Goal: Task Accomplishment & Management: Use online tool/utility

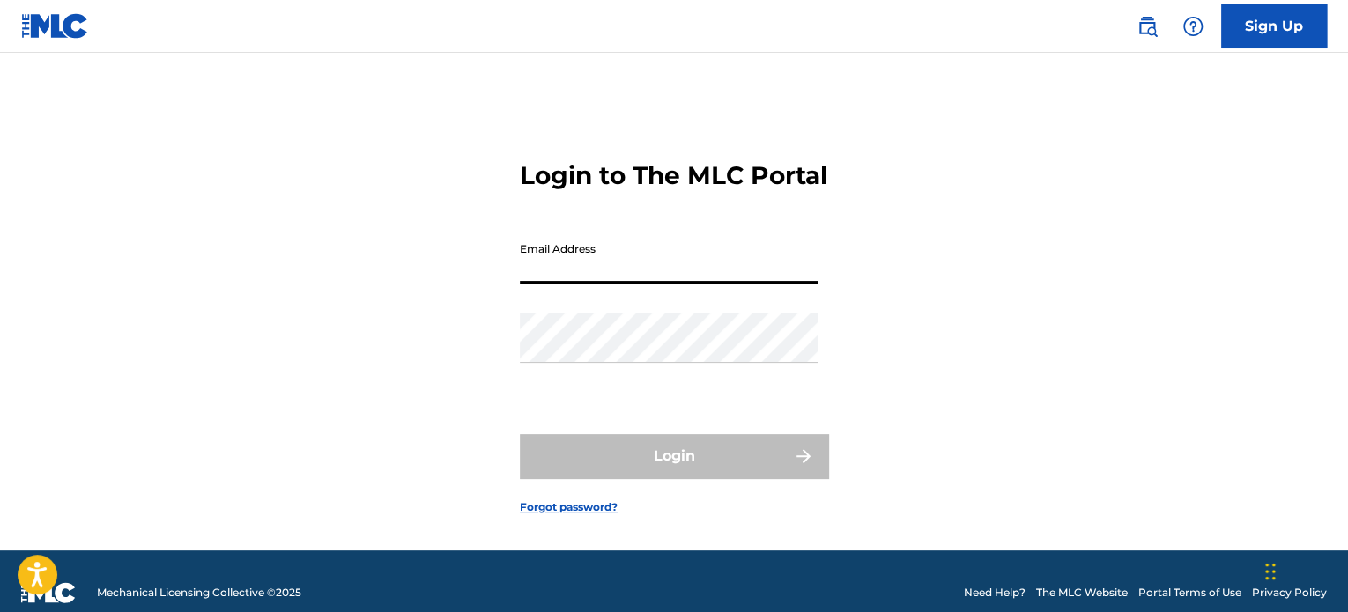
click at [613, 284] on input "Email Address" at bounding box center [669, 258] width 298 height 50
type input "[EMAIL_ADDRESS][DOMAIN_NAME]"
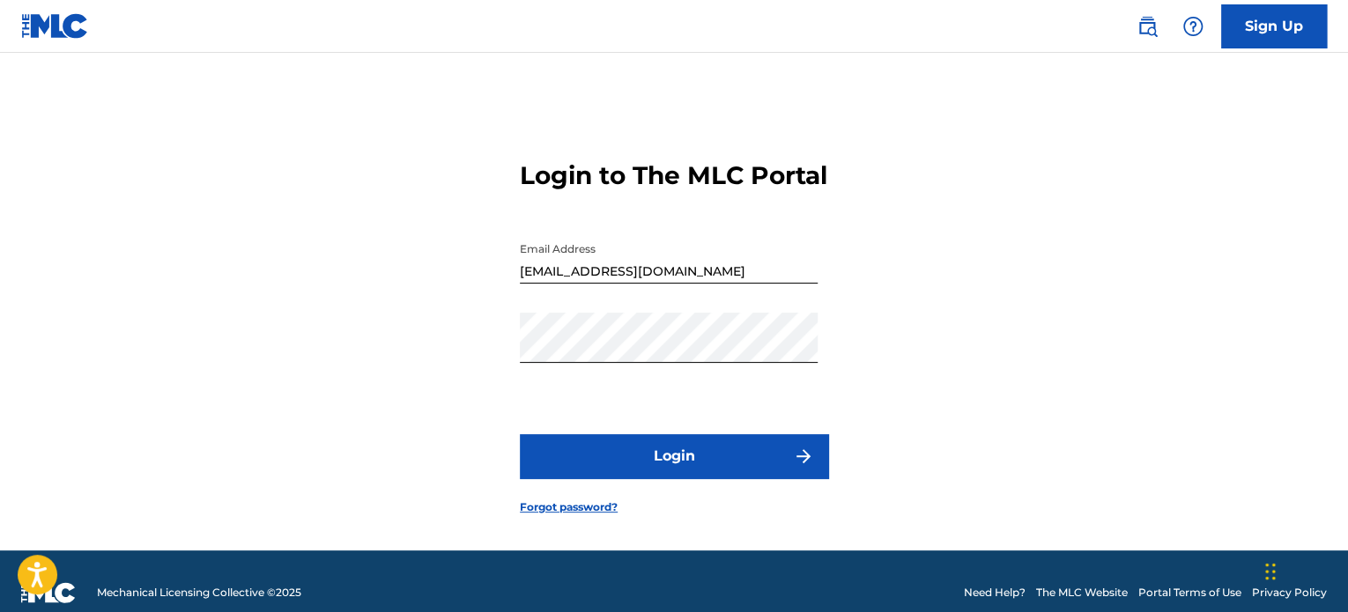
click at [659, 478] on button "Login" at bounding box center [674, 456] width 308 height 44
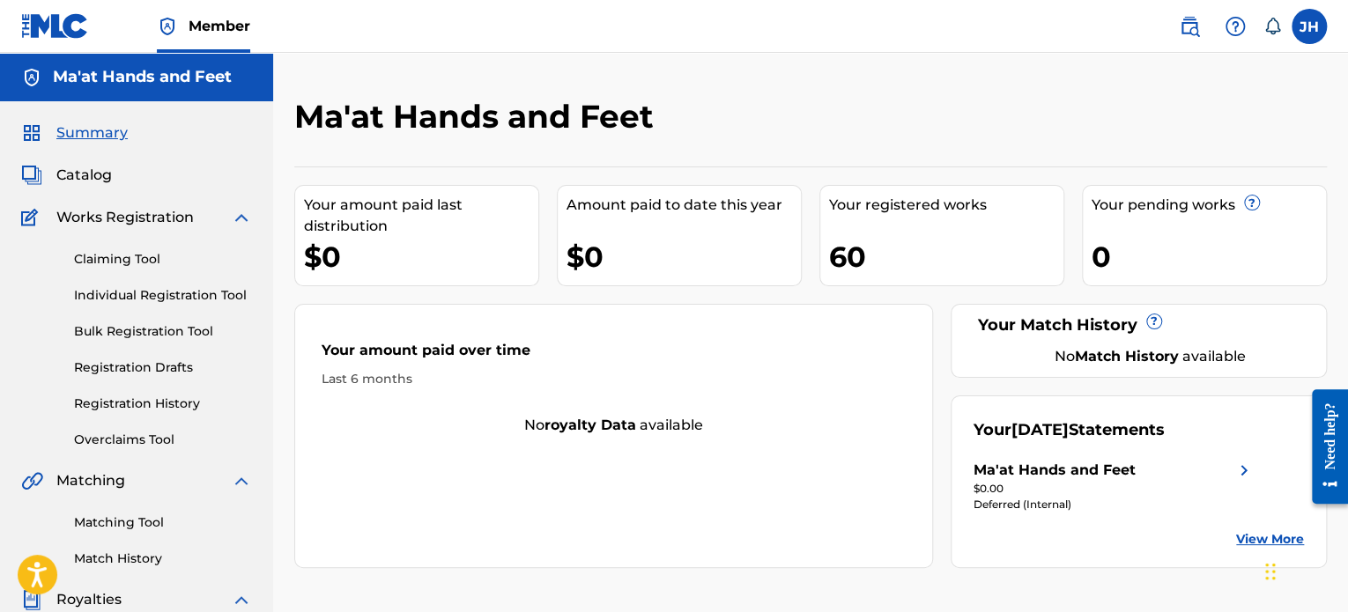
click at [91, 173] on span "Catalog" at bounding box center [83, 175] width 55 height 21
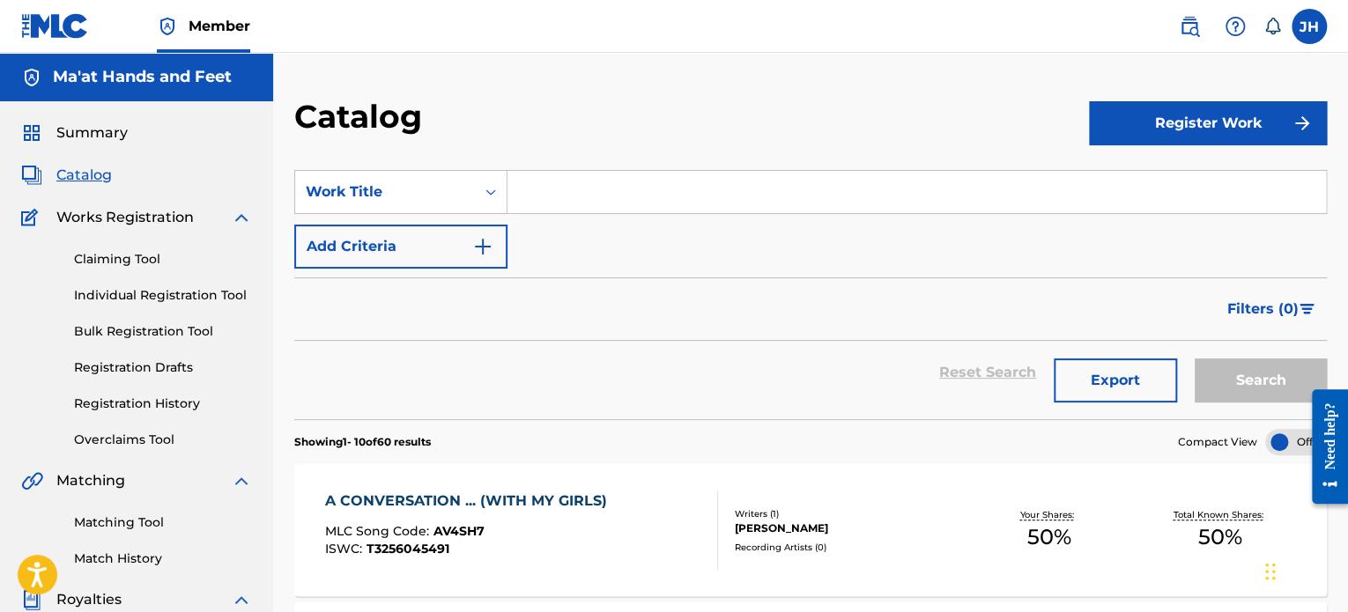
click at [135, 256] on link "Claiming Tool" at bounding box center [163, 259] width 178 height 18
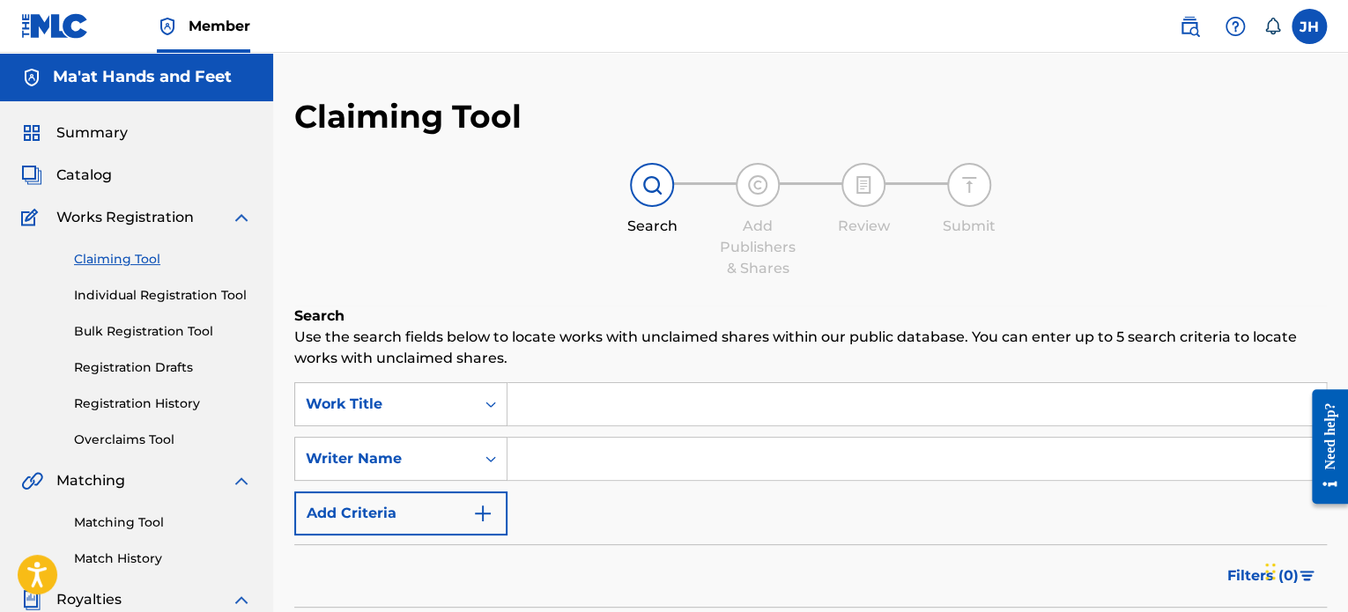
click at [559, 403] on input "Search Form" at bounding box center [916, 404] width 818 height 42
type input "blues is so good"
click at [614, 476] on input "Search Form" at bounding box center [916, 459] width 818 height 42
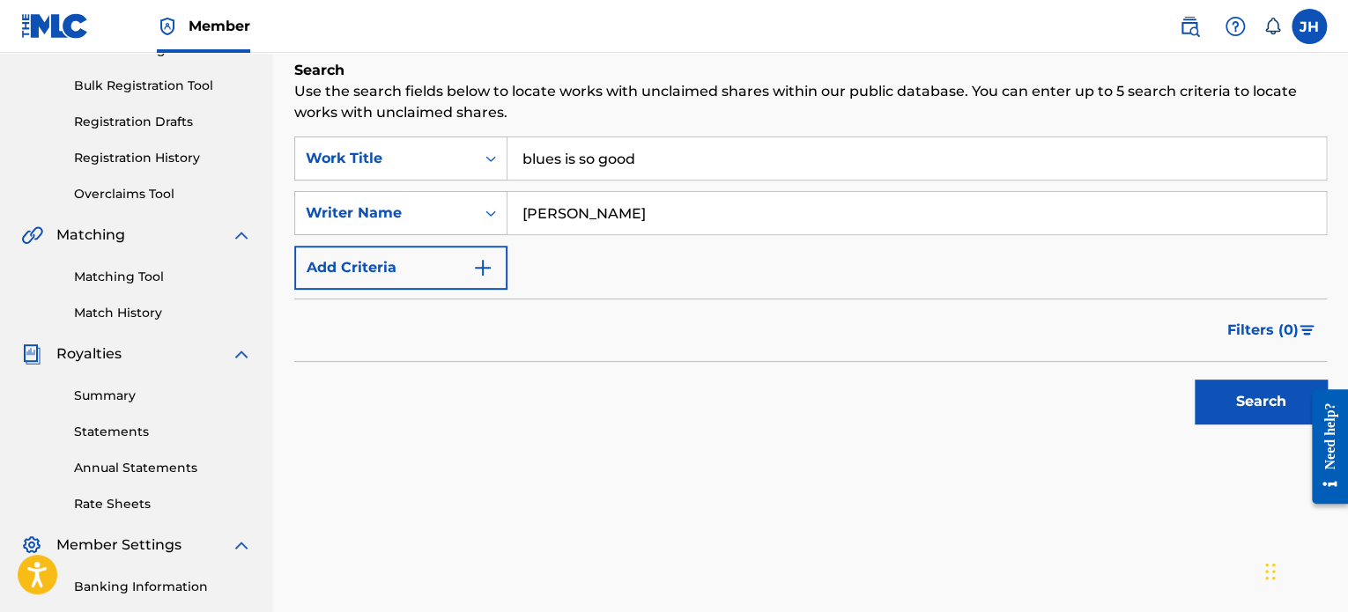
scroll to position [234, 0]
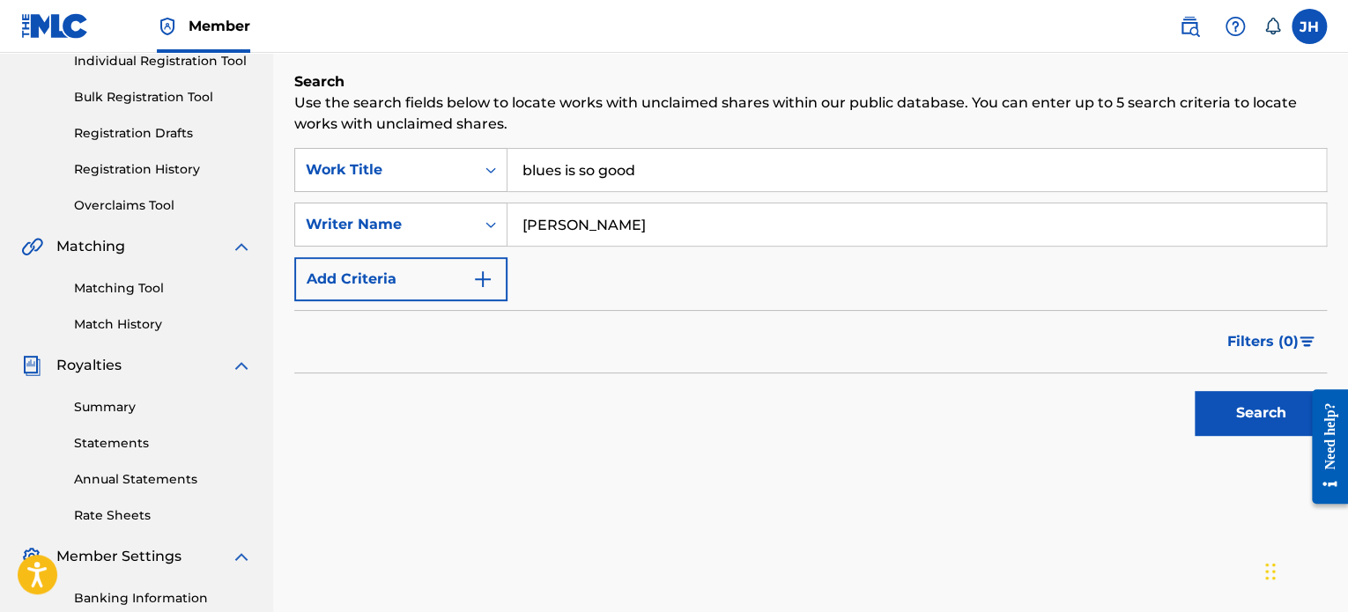
type input "[PERSON_NAME]"
click at [1232, 411] on button "Search" at bounding box center [1260, 413] width 132 height 44
click at [1258, 415] on button "Search" at bounding box center [1260, 413] width 132 height 44
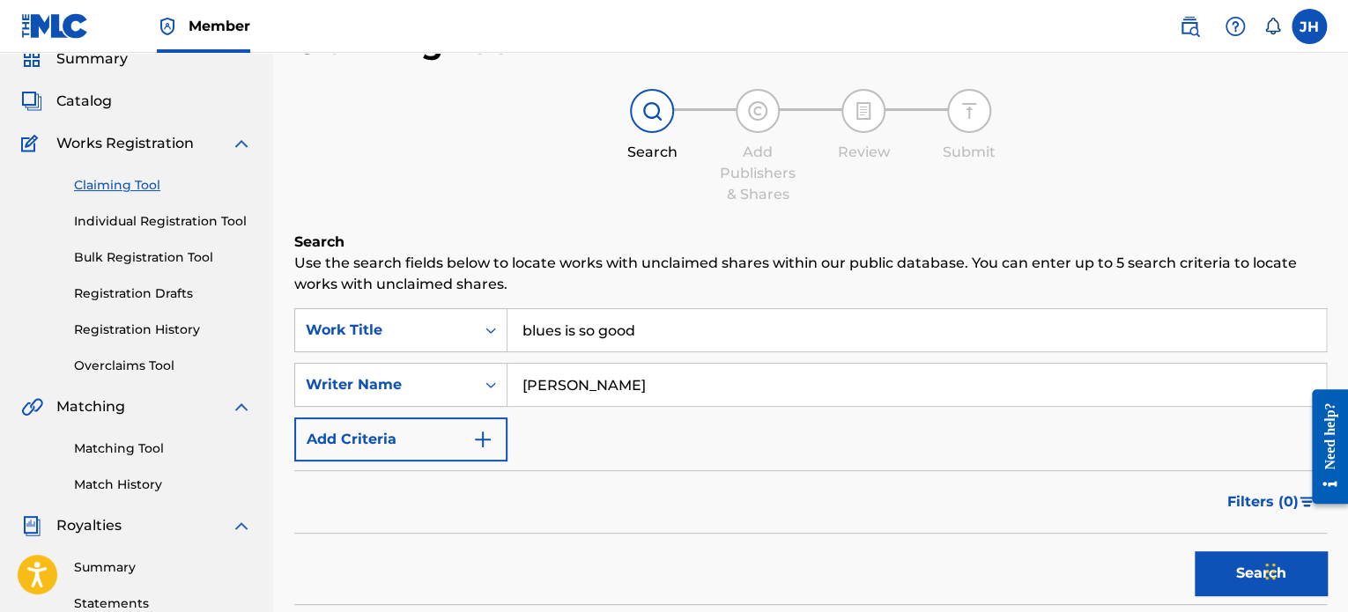
scroll to position [73, 0]
drag, startPoint x: 658, startPoint y: 388, endPoint x: 51, endPoint y: 470, distance: 612.4
click at [51, 470] on main "Ma'at Hands and Feet Summary Catalog Works Registration Claiming Tool Individua…" at bounding box center [674, 457] width 1348 height 955
click at [1252, 576] on button "Search" at bounding box center [1260, 574] width 132 height 44
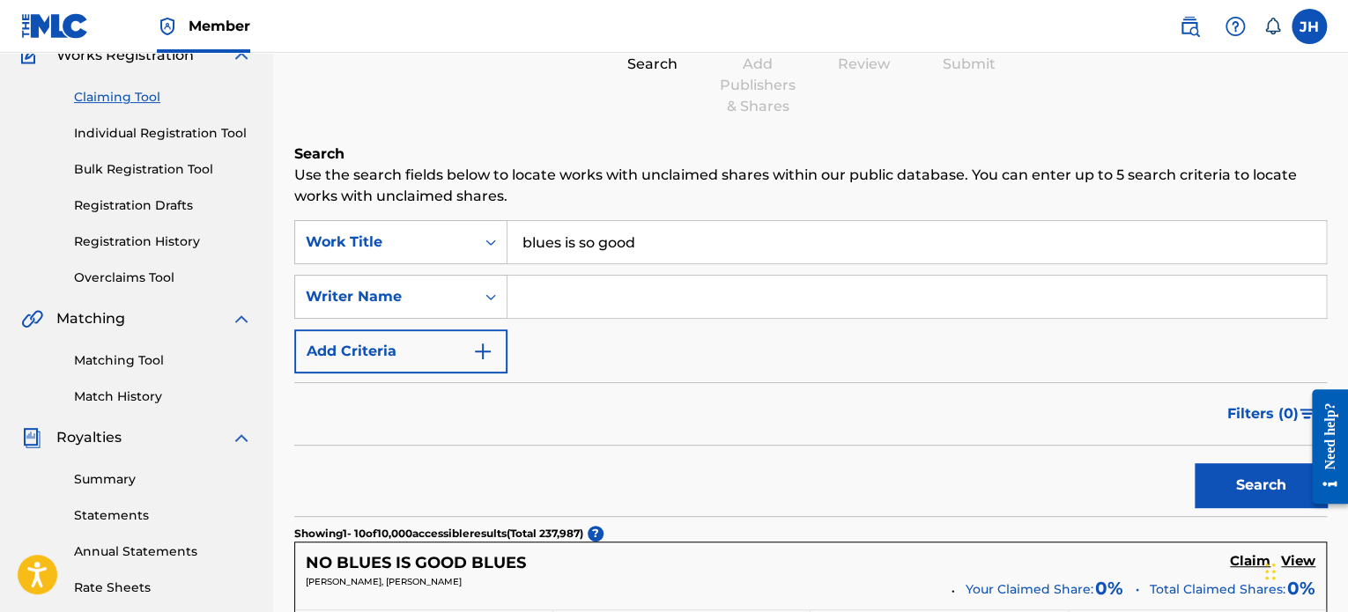
scroll to position [0, 0]
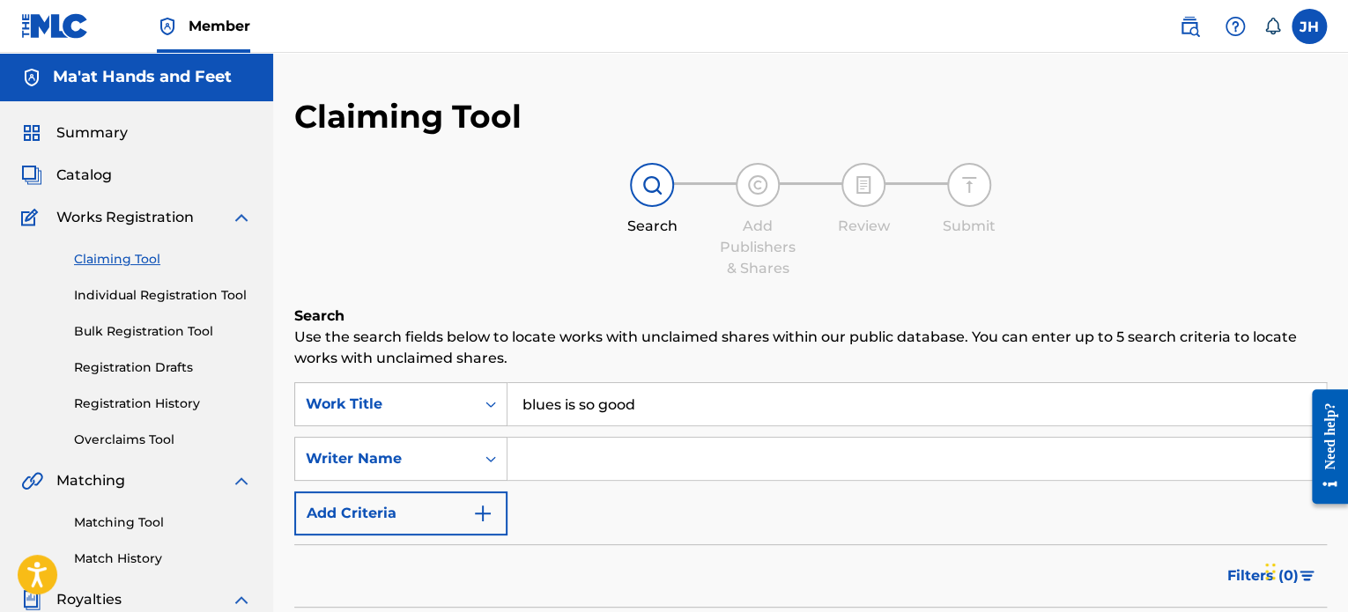
drag, startPoint x: 957, startPoint y: 470, endPoint x: 553, endPoint y: 460, distance: 403.6
click at [553, 460] on input "Search Form" at bounding box center [916, 459] width 818 height 42
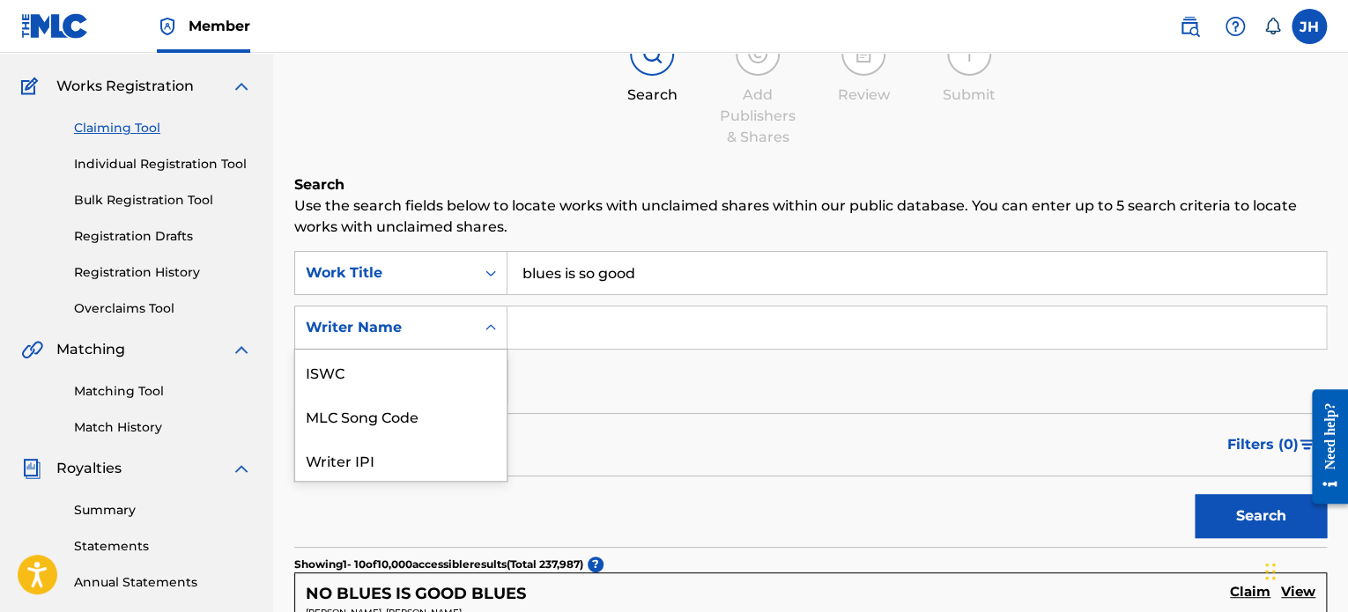
scroll to position [44, 0]
click at [497, 350] on div "7 results available. Use Up and Down to choose options, press Enter to select t…" at bounding box center [400, 328] width 213 height 44
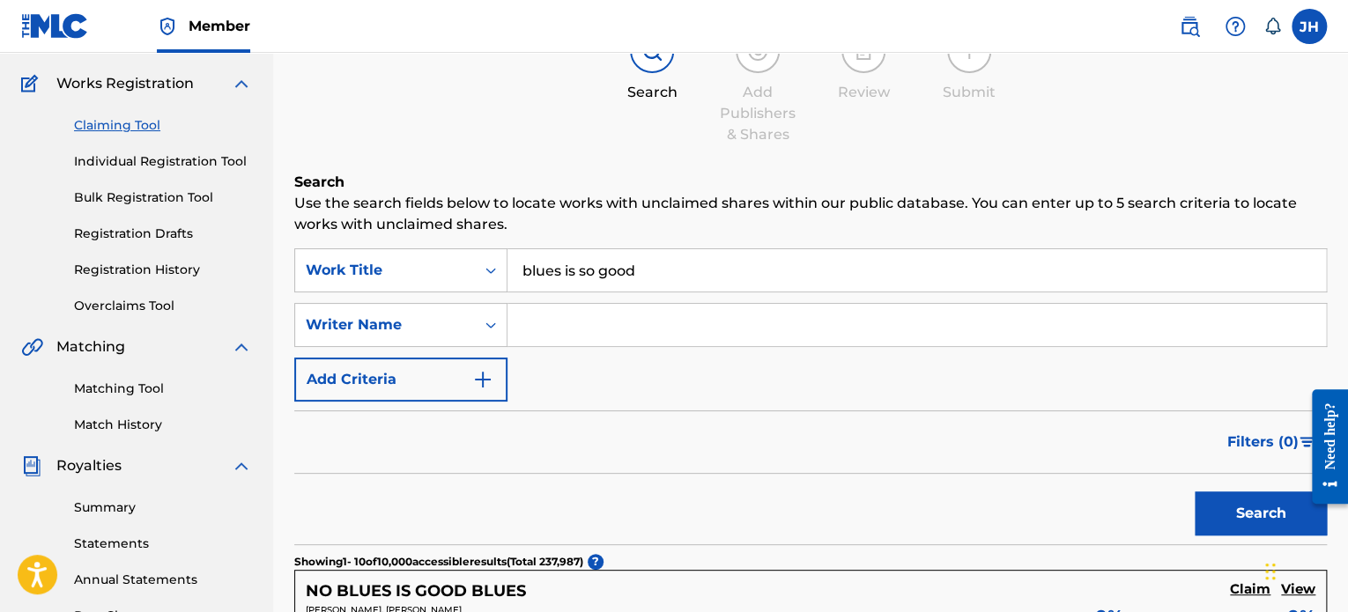
click at [585, 333] on input "Search Form" at bounding box center [916, 325] width 818 height 42
type input "[DEMOGRAPHIC_DATA][PERSON_NAME]"
click at [1268, 513] on button "Search" at bounding box center [1260, 514] width 132 height 44
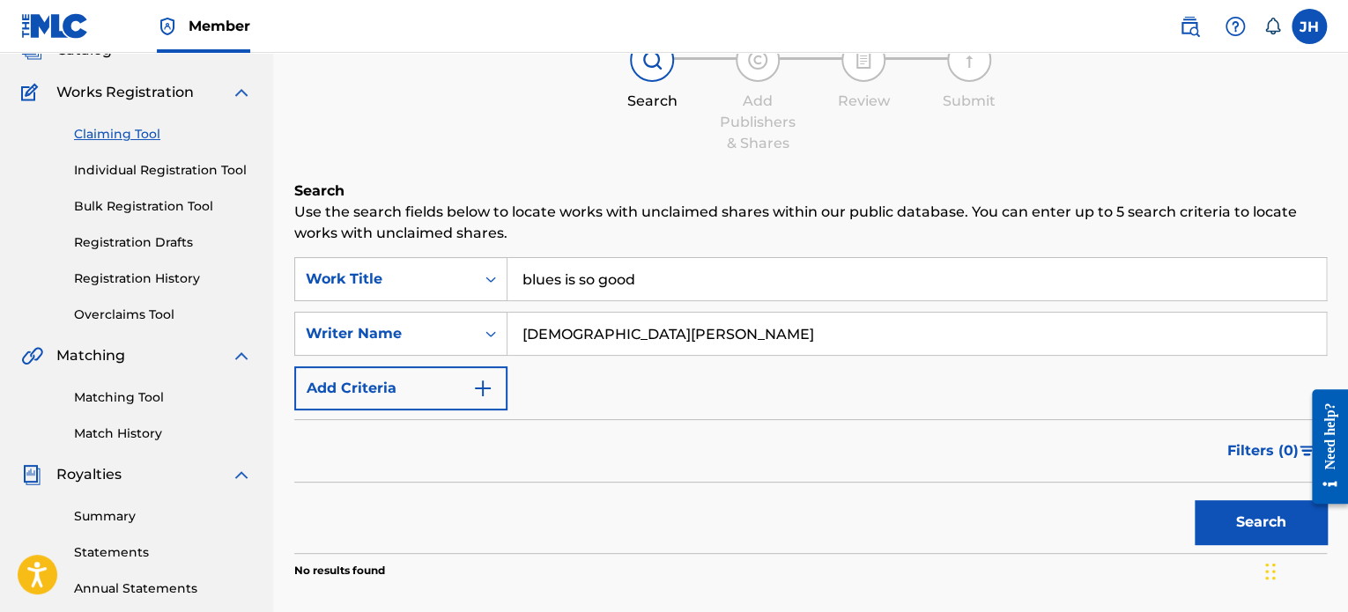
scroll to position [0, 0]
